Goal: Book appointment/travel/reservation

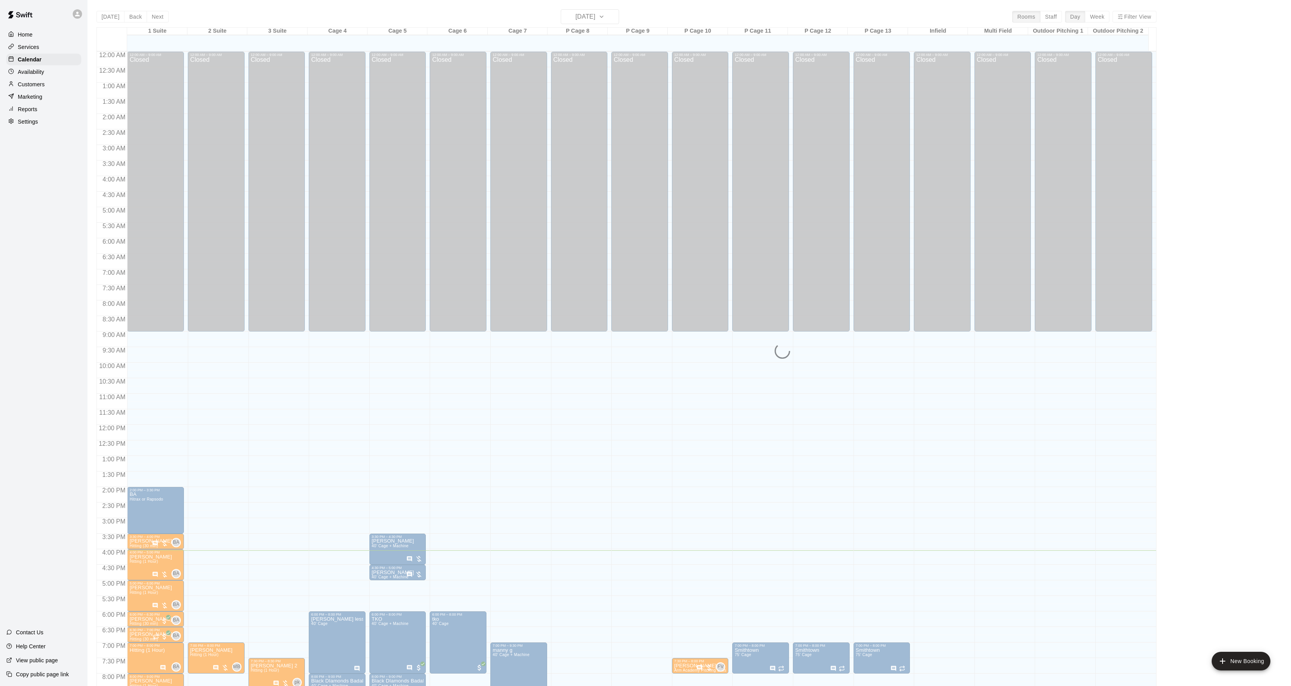
scroll to position [80, 0]
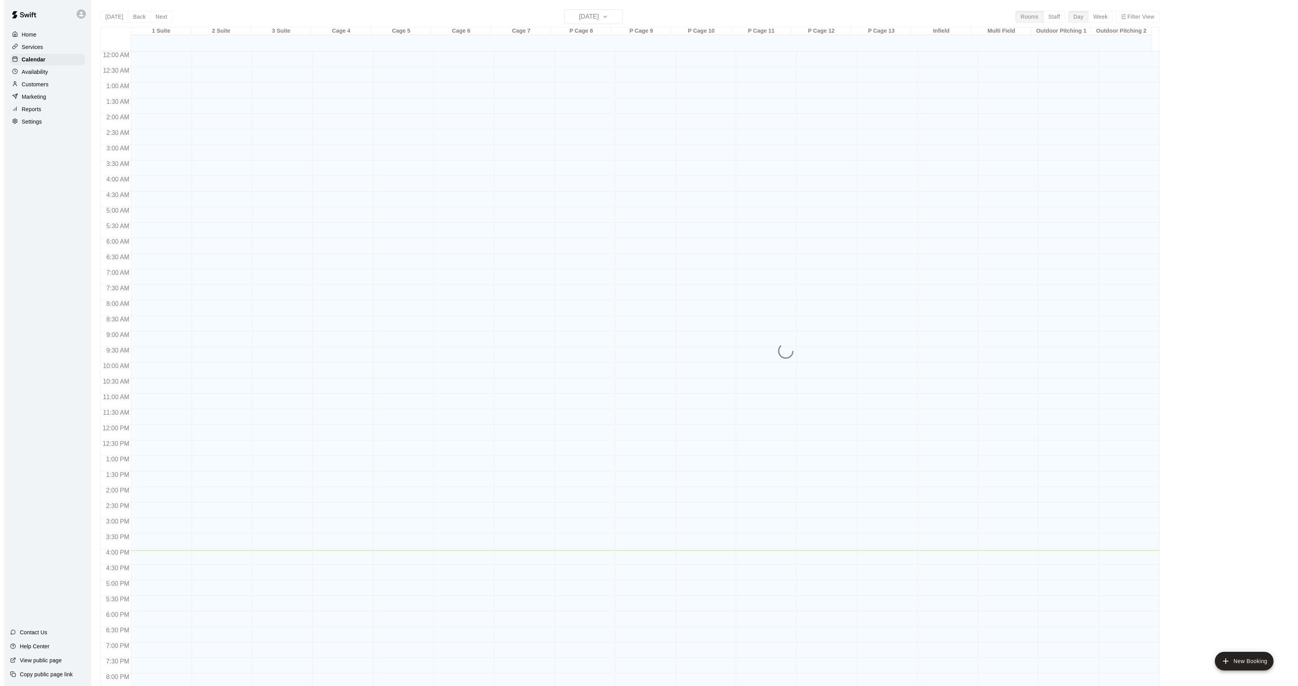
scroll to position [80, 0]
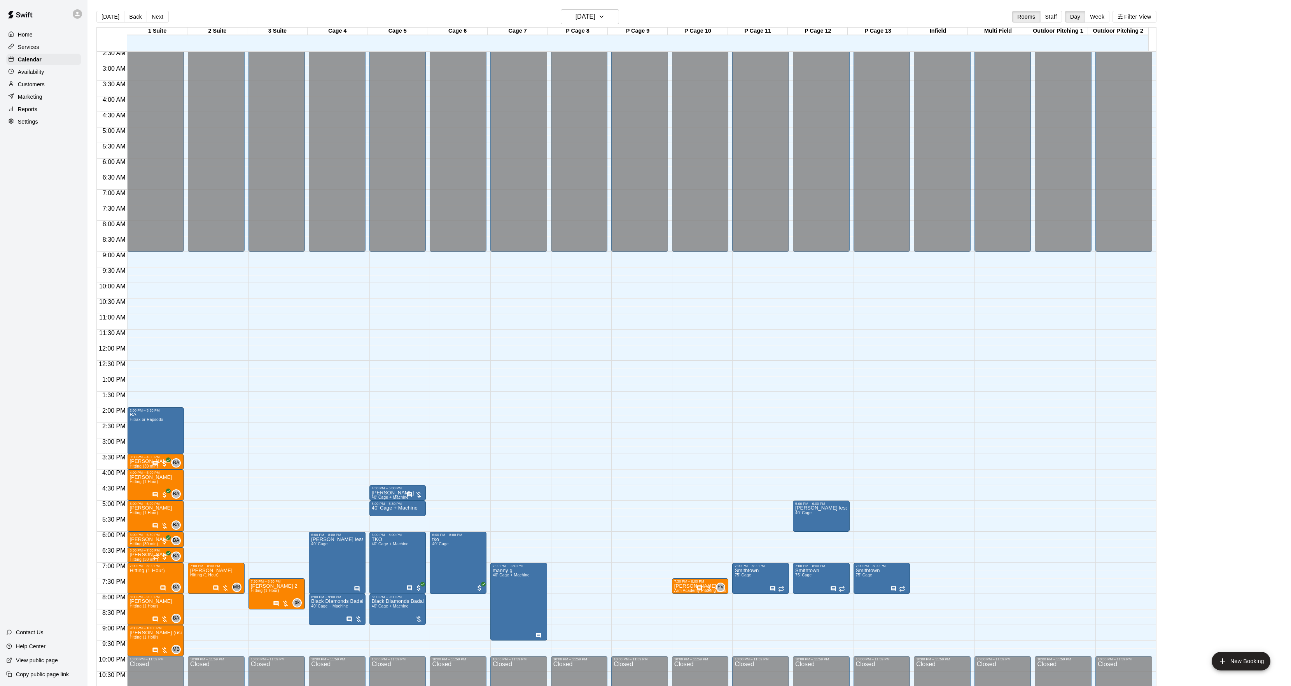
drag, startPoint x: 540, startPoint y: 122, endPoint x: 495, endPoint y: 407, distance: 288.9
click at [515, 130] on div "Closed" at bounding box center [518, 116] width 52 height 278
click at [495, 402] on div "12:00 AM – 9:00 AM Closed 7:00 PM – 9:30 PM manny g 40’ Cage + Machine 10:00 PM…" at bounding box center [518, 345] width 57 height 746
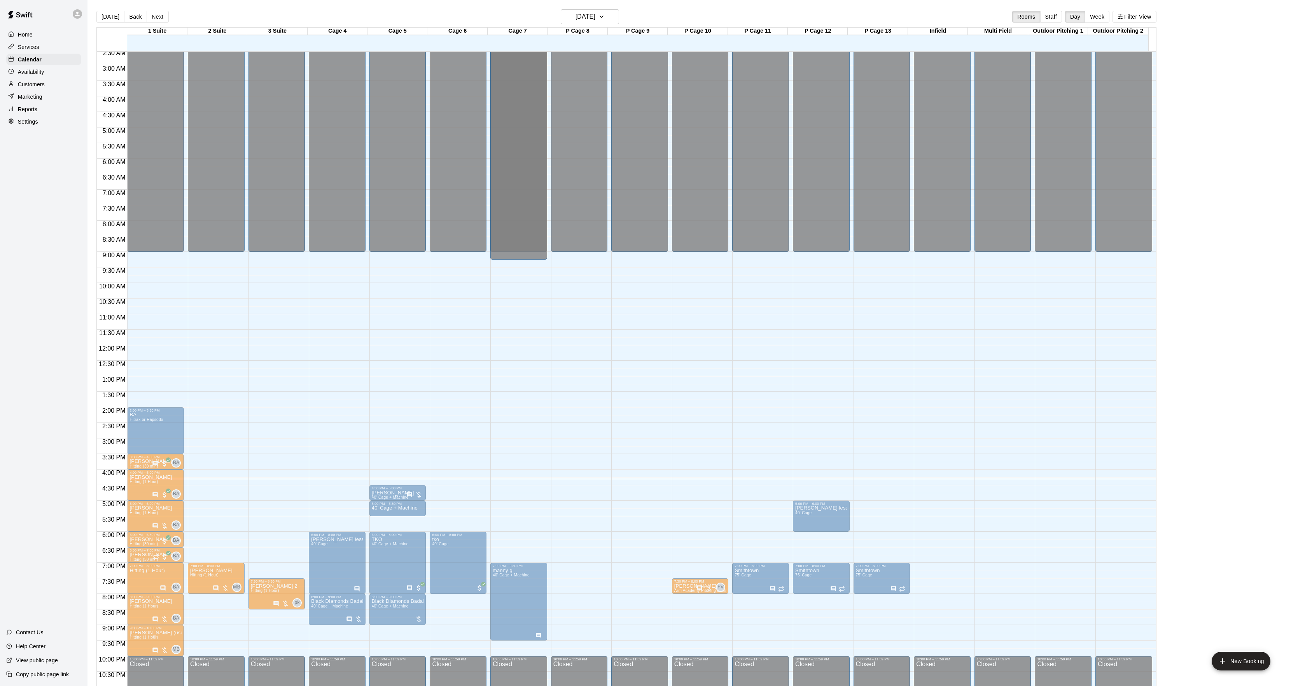
scroll to position [0, 0]
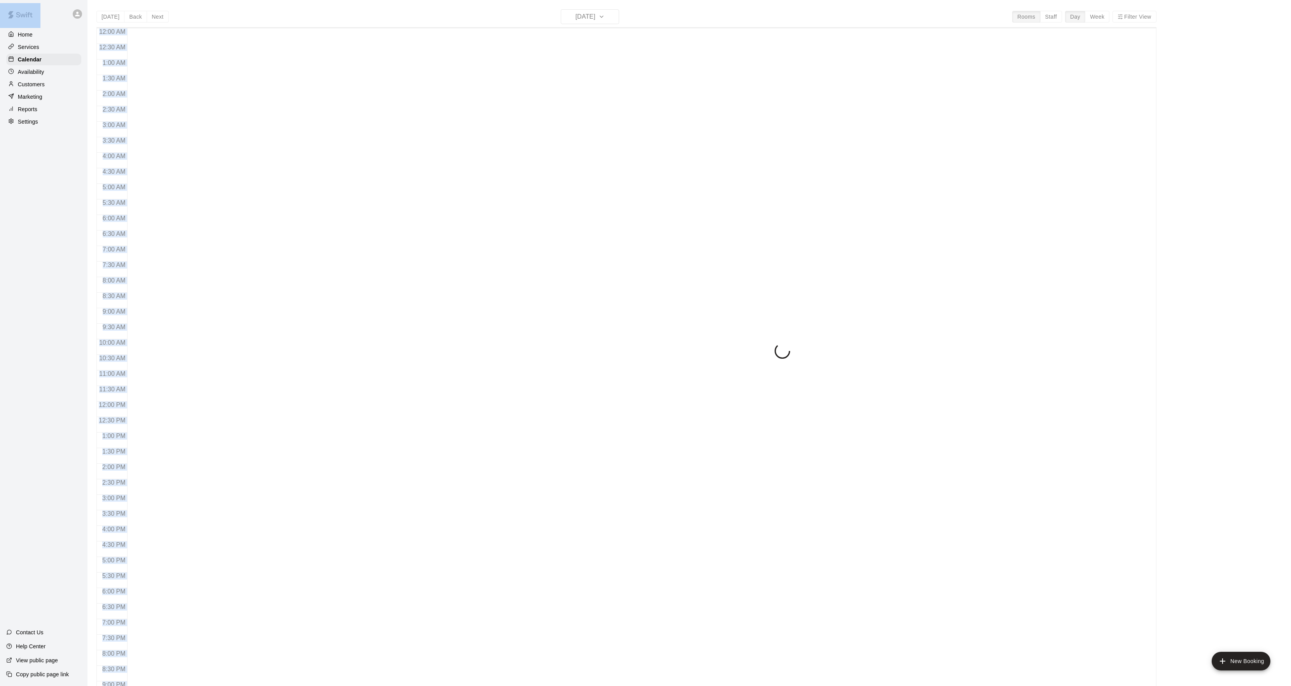
scroll to position [80, 0]
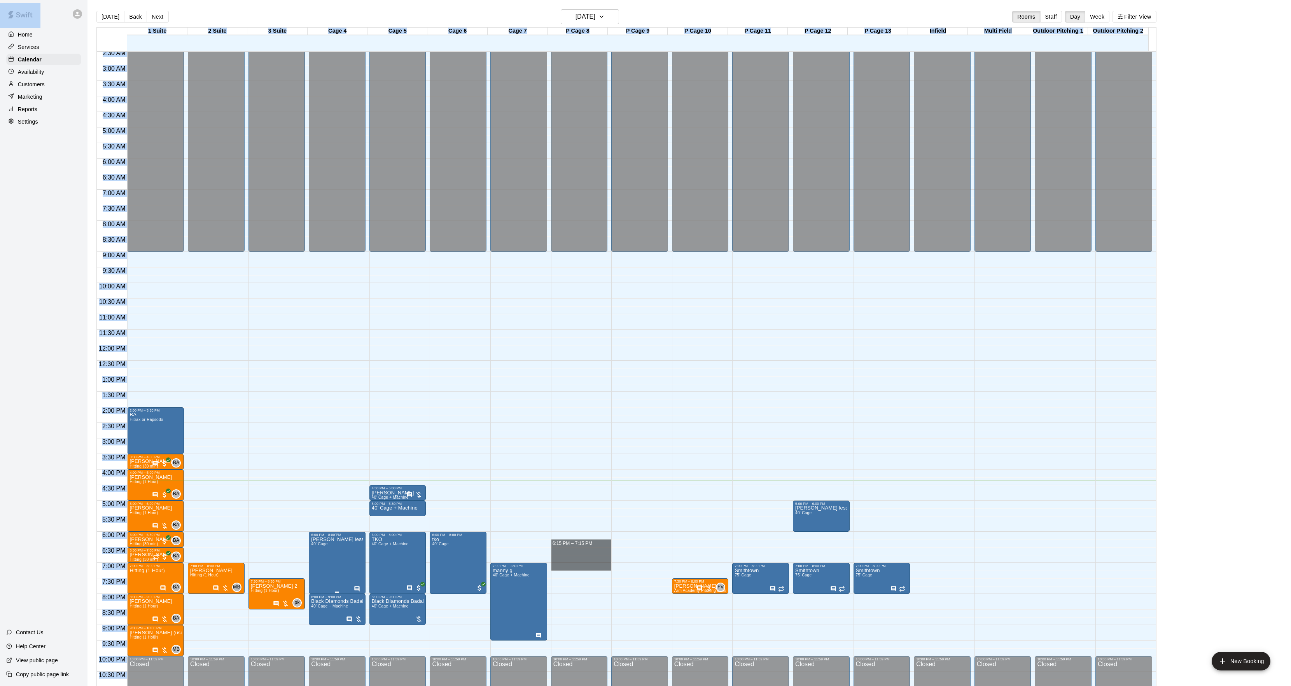
click at [355, 540] on p "[PERSON_NAME] lesson" at bounding box center [337, 540] width 52 height 0
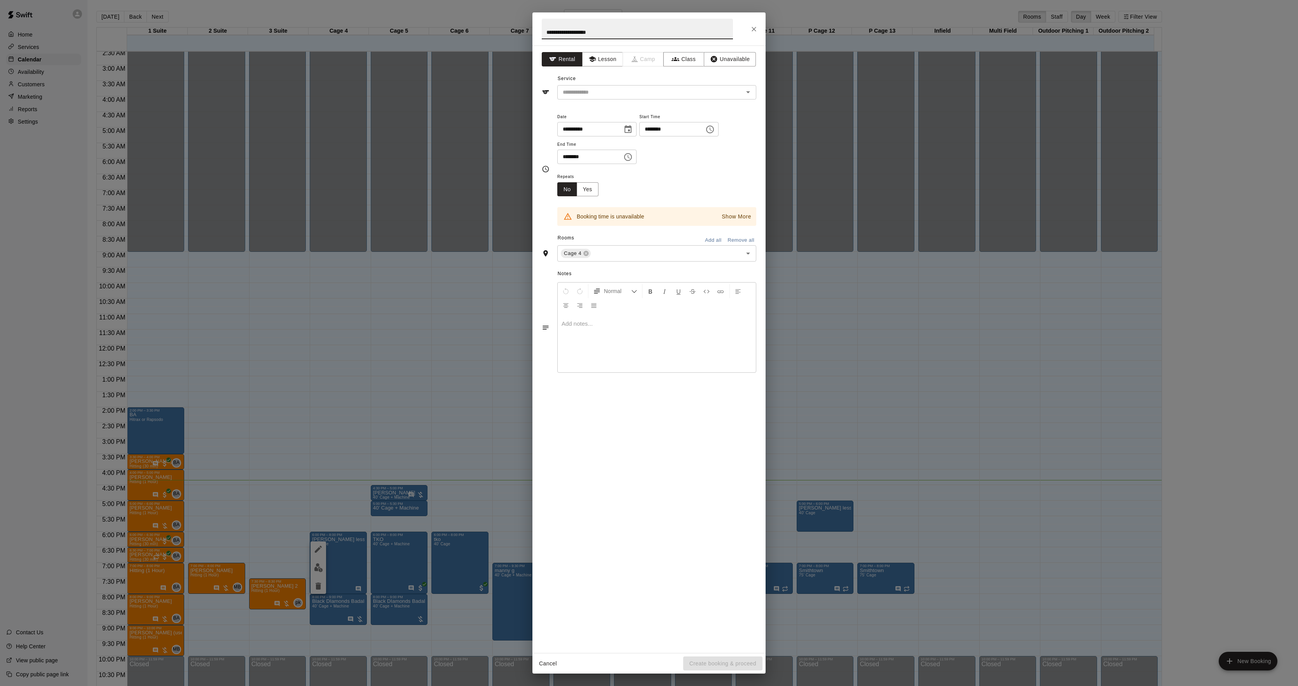
drag, startPoint x: 355, startPoint y: 542, endPoint x: 382, endPoint y: 492, distance: 57.1
click at [379, 522] on div "**********" at bounding box center [649, 343] width 1298 height 686
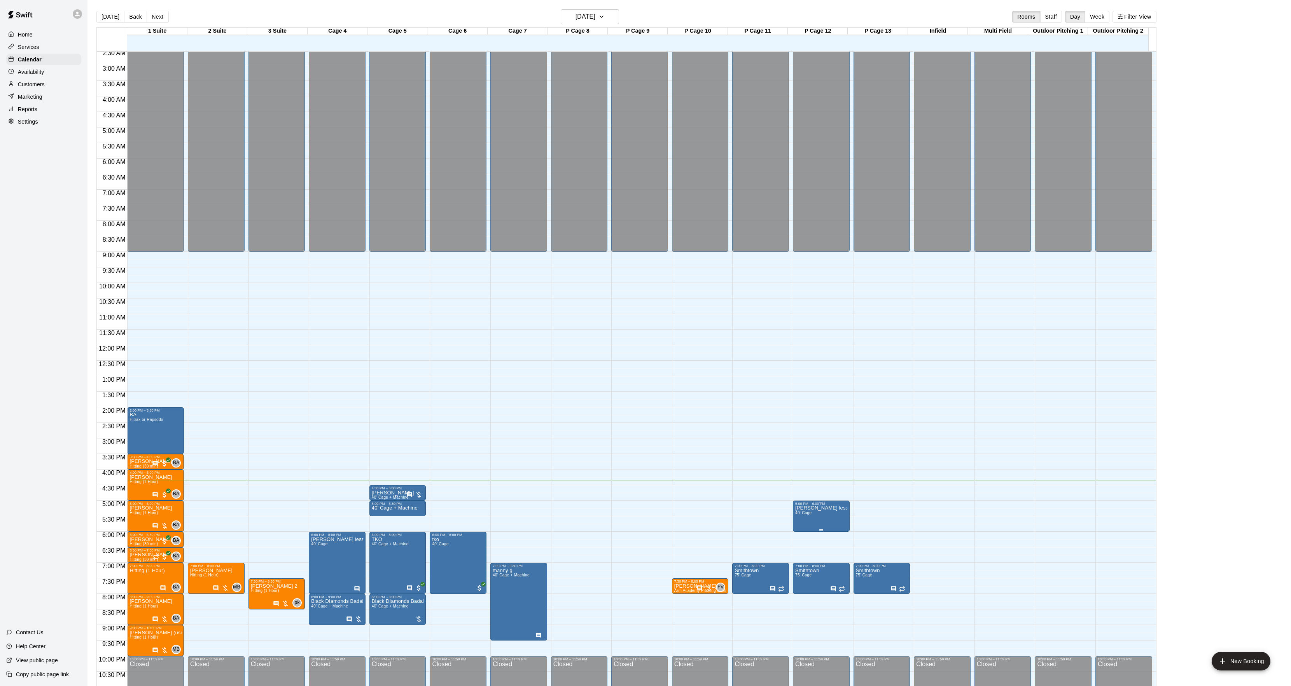
click at [812, 508] on p "[PERSON_NAME] lesson" at bounding box center [821, 508] width 52 height 0
click at [759, 505] on div at bounding box center [649, 343] width 1298 height 686
drag, startPoint x: 753, startPoint y: 508, endPoint x: 746, endPoint y: 529, distance: 22.3
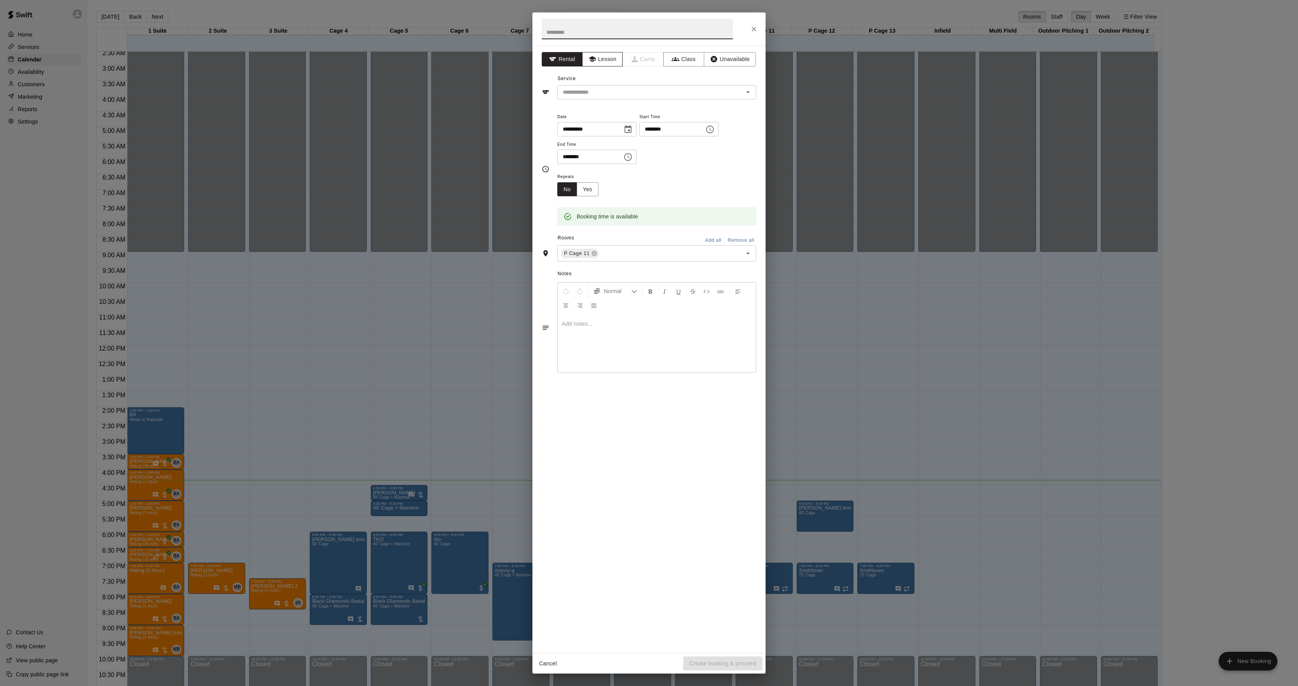
click at [593, 54] on button "Lesson" at bounding box center [602, 59] width 41 height 14
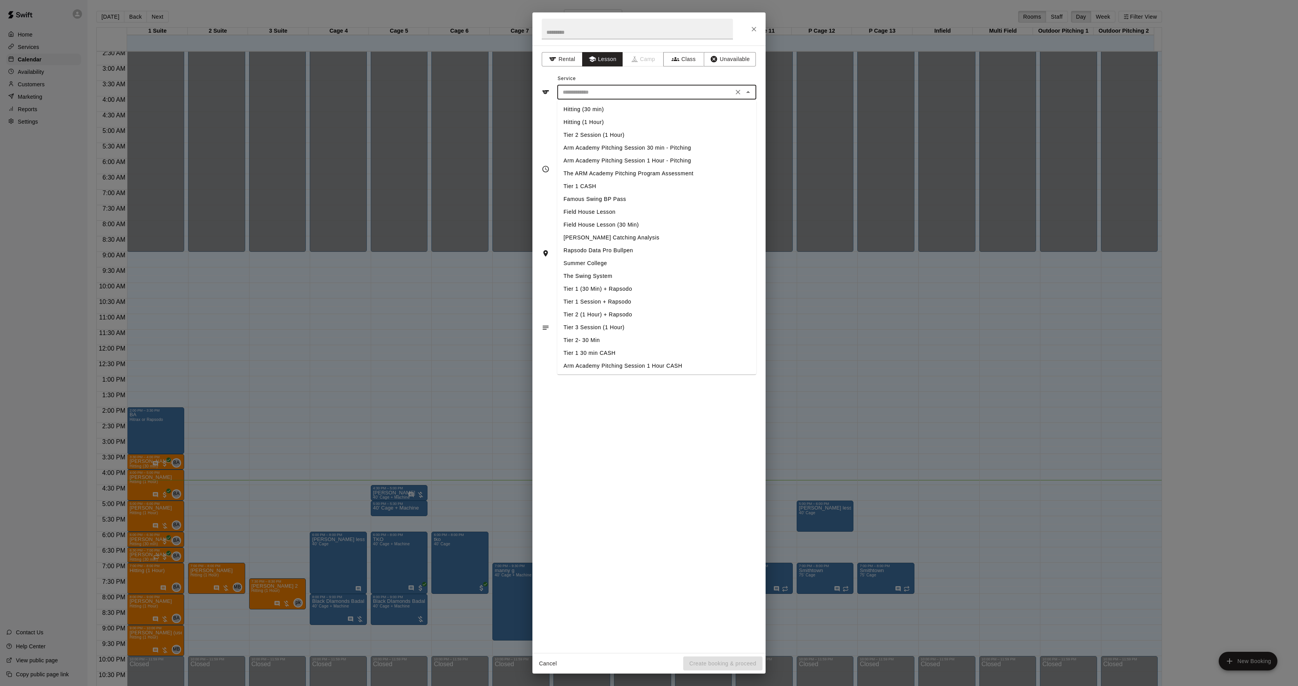
click at [592, 97] on input "text" at bounding box center [645, 92] width 171 height 10
click at [588, 121] on li "Hitting (1 Hour)" at bounding box center [656, 122] width 199 height 13
type input "**********"
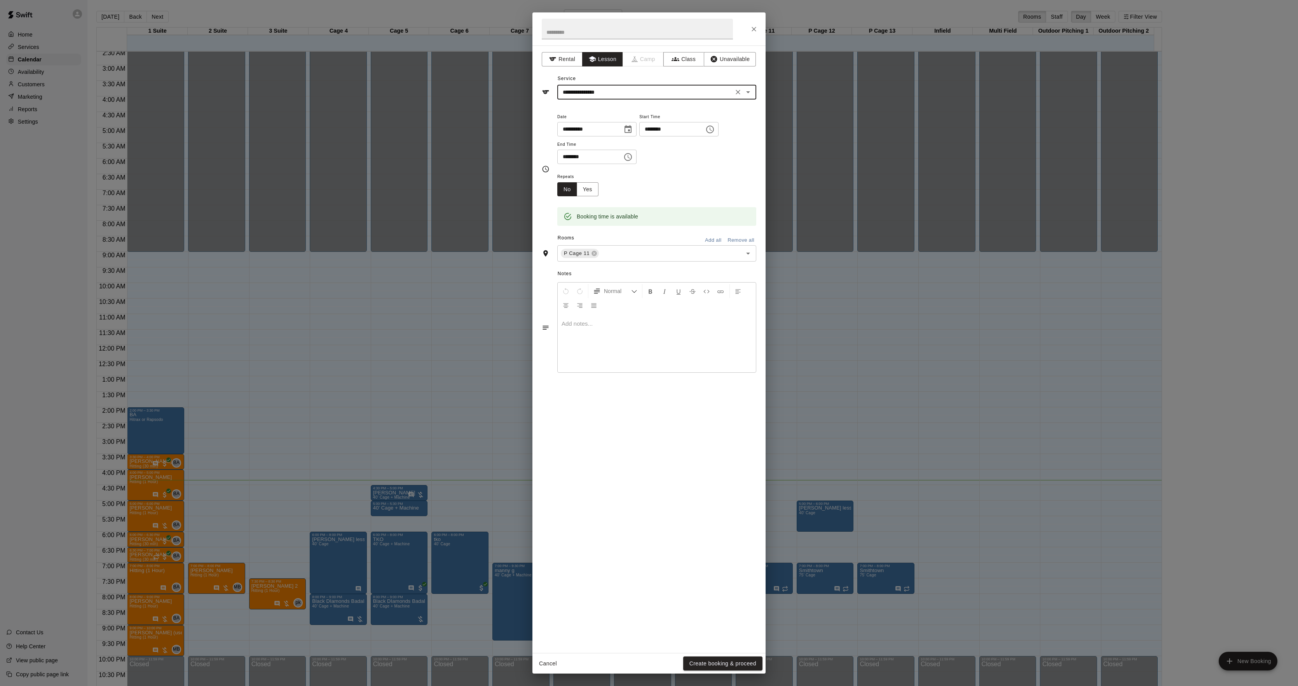
click at [720, 662] on button "Create booking & proceed" at bounding box center [722, 664] width 79 height 14
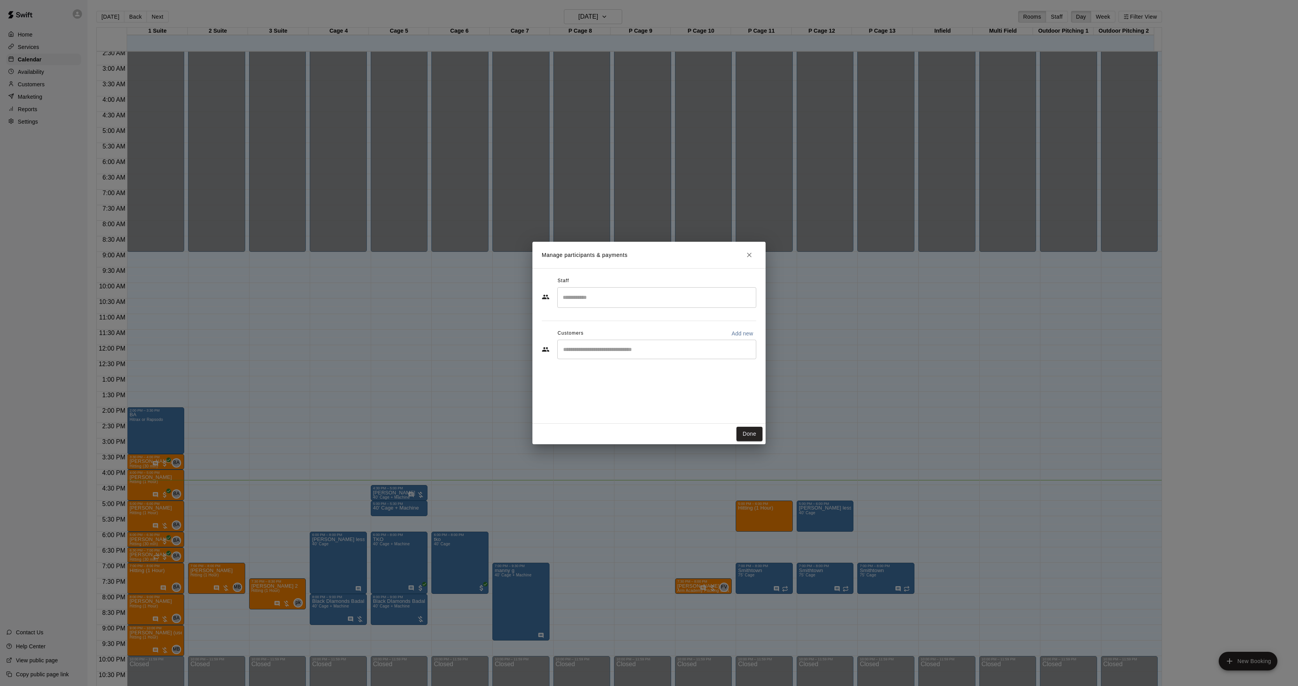
click at [630, 355] on div "​" at bounding box center [656, 349] width 199 height 19
click at [749, 429] on button "Done" at bounding box center [750, 434] width 26 height 14
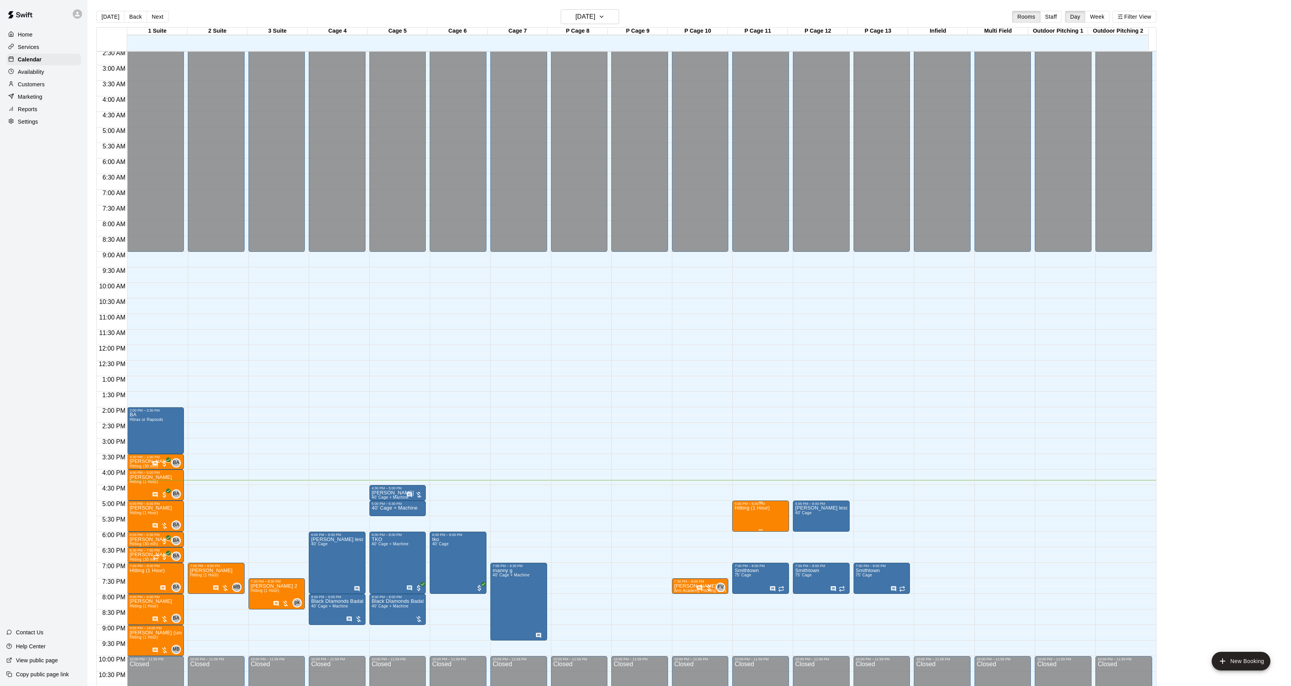
click at [744, 555] on icon "delete" at bounding box center [741, 552] width 9 height 9
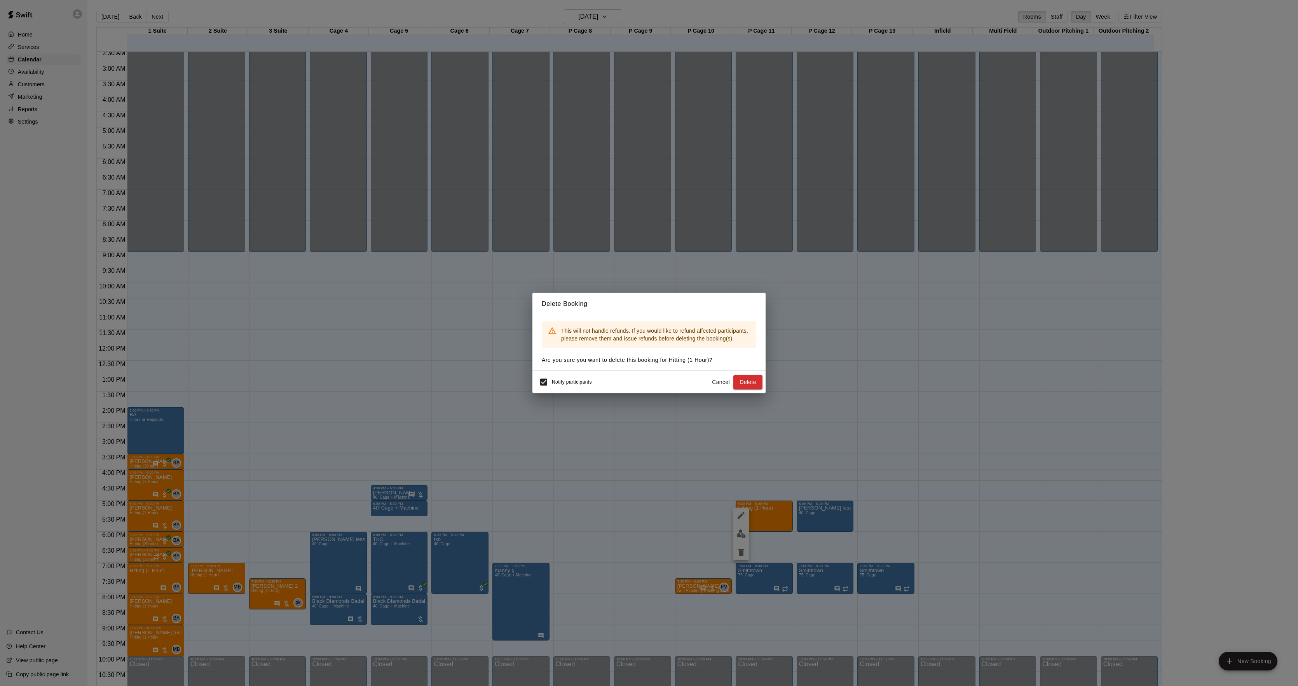
drag, startPoint x: 741, startPoint y: 377, endPoint x: 742, endPoint y: 381, distance: 4.3
click at [742, 380] on button "Delete" at bounding box center [748, 382] width 29 height 14
